Goal: Transaction & Acquisition: Purchase product/service

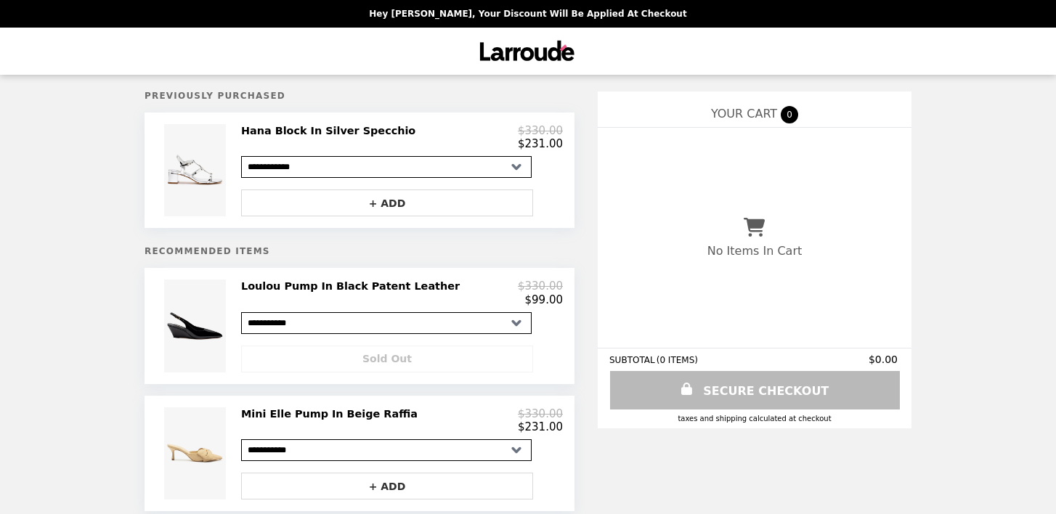
select select "**********"
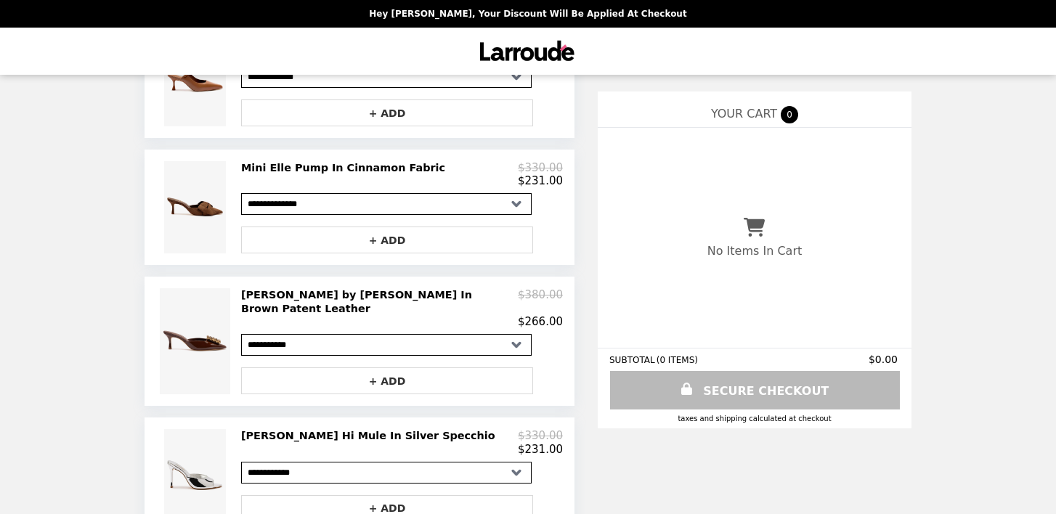
scroll to position [782, 0]
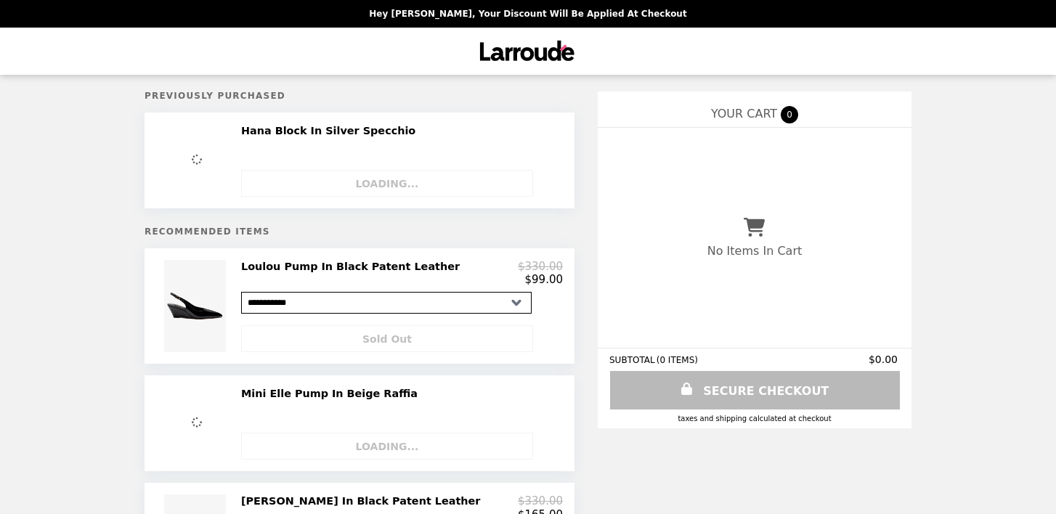
select select "**********"
